Goal: Task Accomplishment & Management: Complete application form

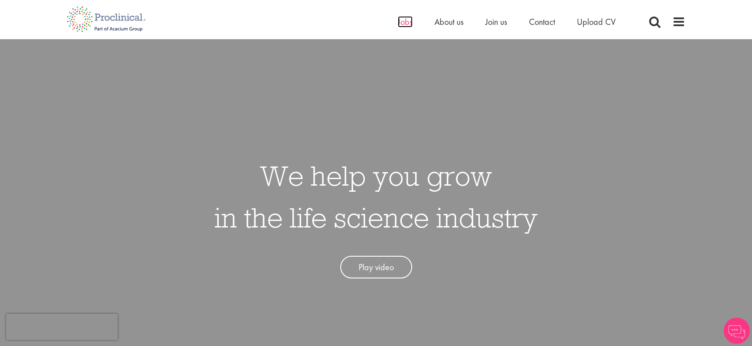
click at [406, 24] on span "Jobs" at bounding box center [405, 21] width 15 height 11
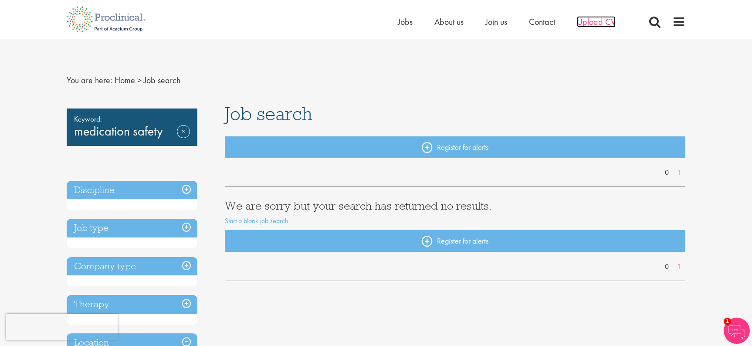
click at [585, 24] on span "Upload CV" at bounding box center [596, 21] width 39 height 11
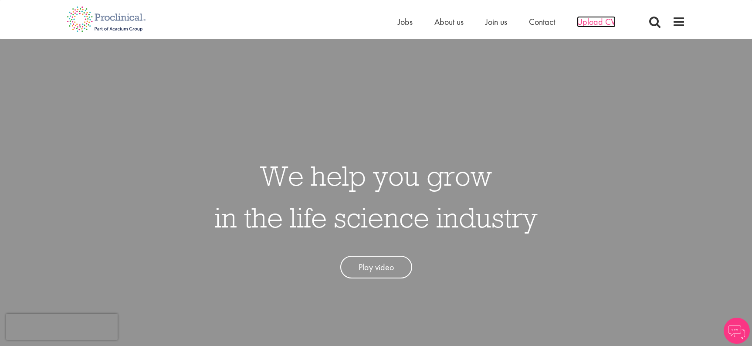
click at [604, 22] on span "Upload CV" at bounding box center [596, 21] width 39 height 11
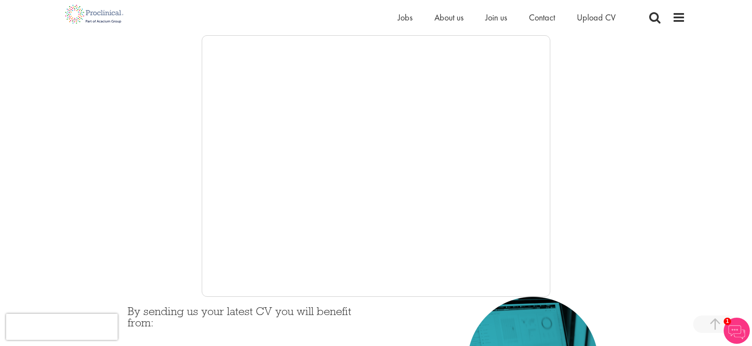
scroll to position [131, 0]
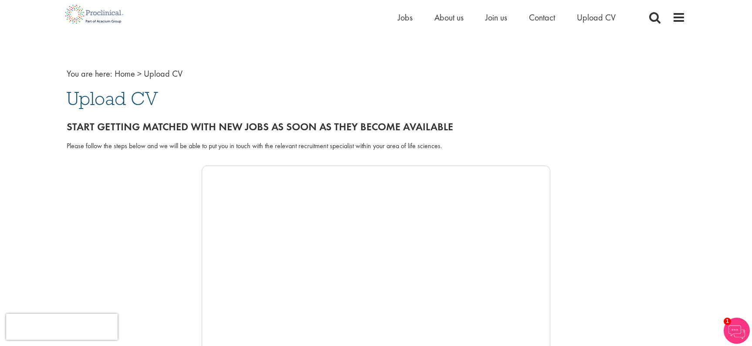
scroll to position [0, 0]
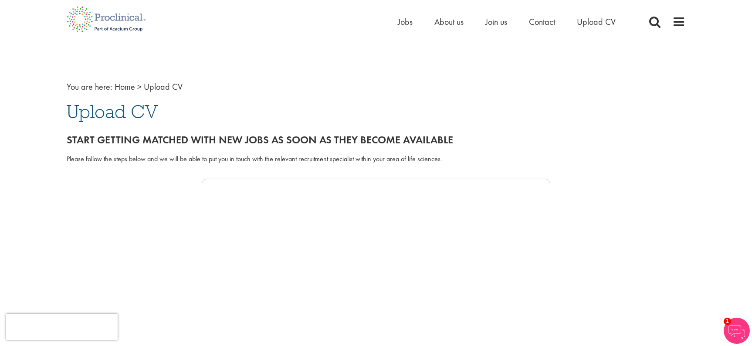
click at [120, 107] on span "Upload CV" at bounding box center [113, 112] width 92 height 24
click at [111, 88] on nav "You are here: Home > Upload CV" at bounding box center [376, 87] width 619 height 13
click at [137, 88] on span ">" at bounding box center [139, 86] width 4 height 11
click at [125, 87] on link "Home" at bounding box center [125, 86] width 20 height 11
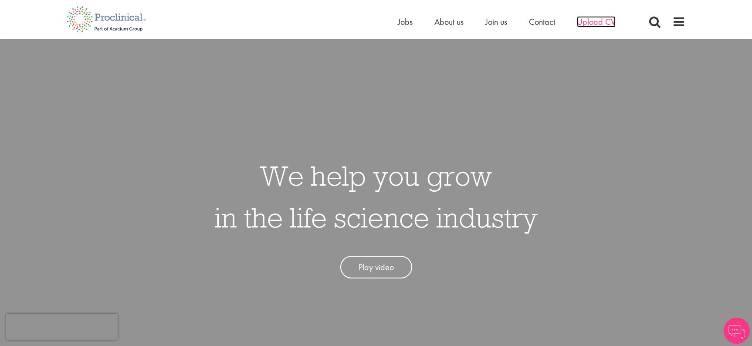
click at [600, 25] on span "Upload CV" at bounding box center [596, 21] width 39 height 11
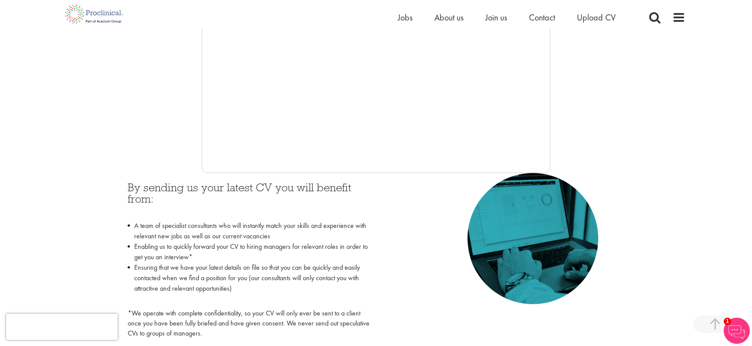
scroll to position [131, 0]
